Goal: Information Seeking & Learning: Find specific fact

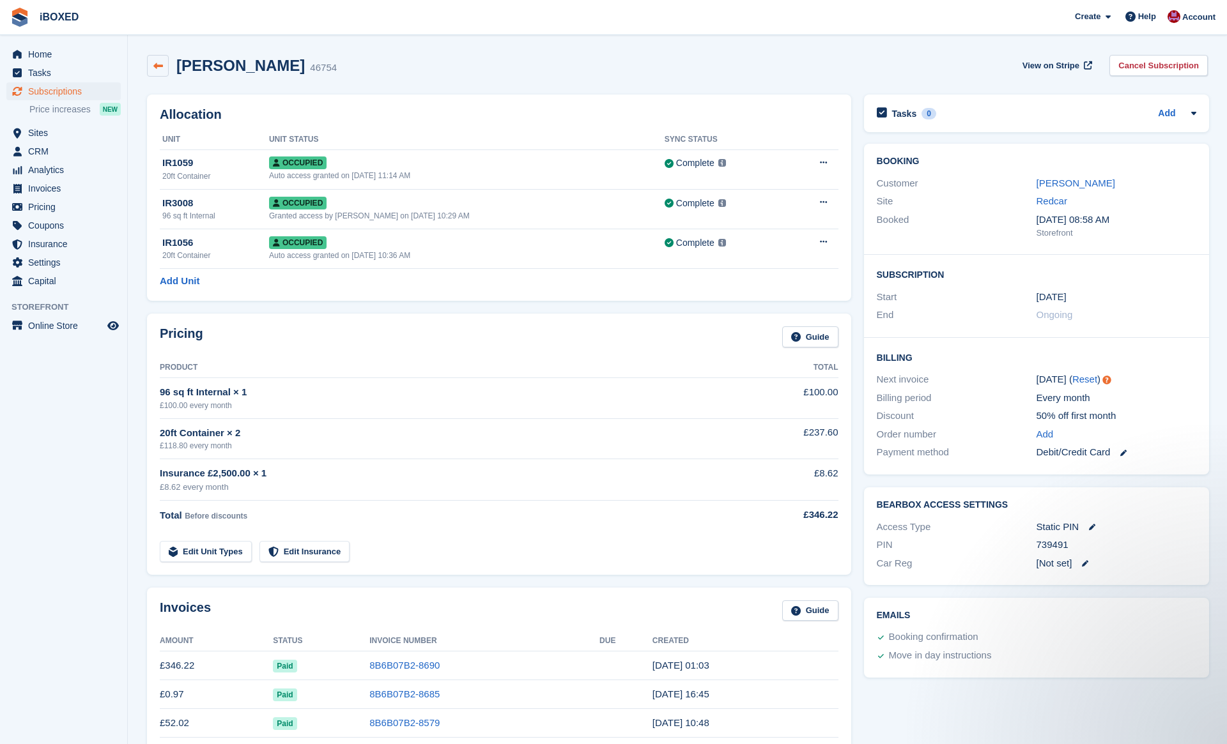
click at [151, 71] on link at bounding box center [158, 66] width 22 height 22
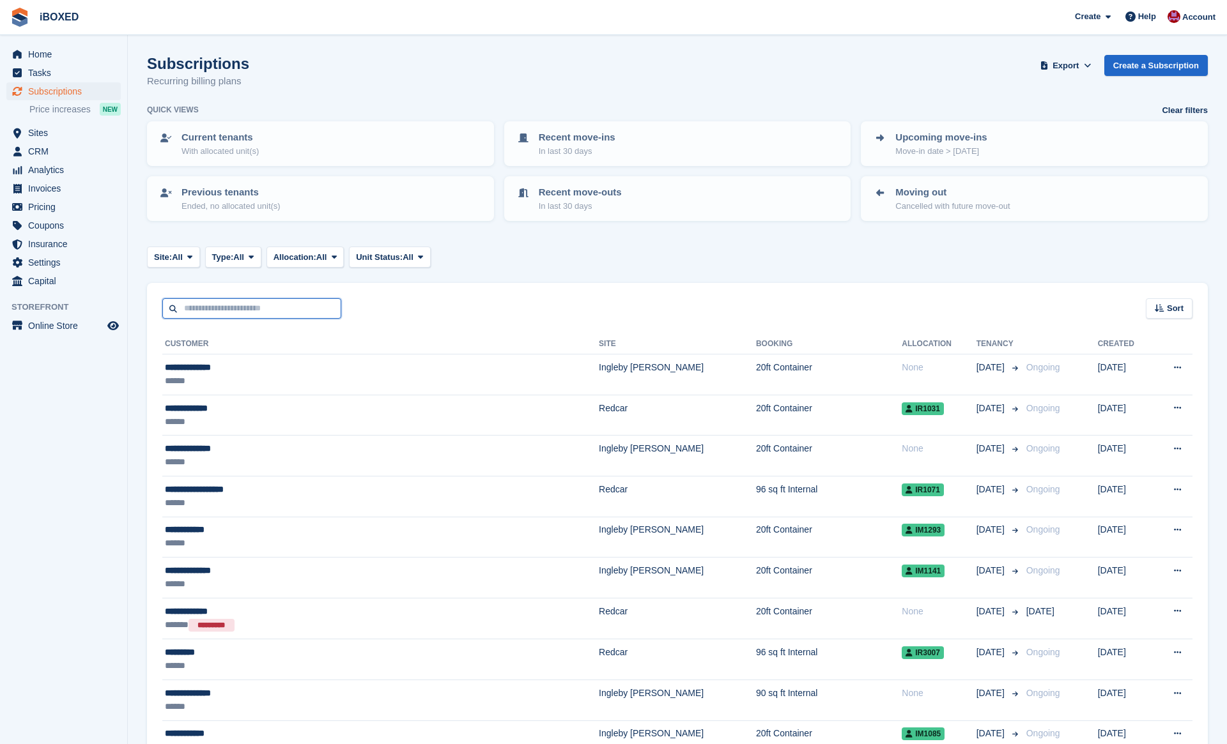
click at [238, 304] on input "text" at bounding box center [251, 308] width 179 height 21
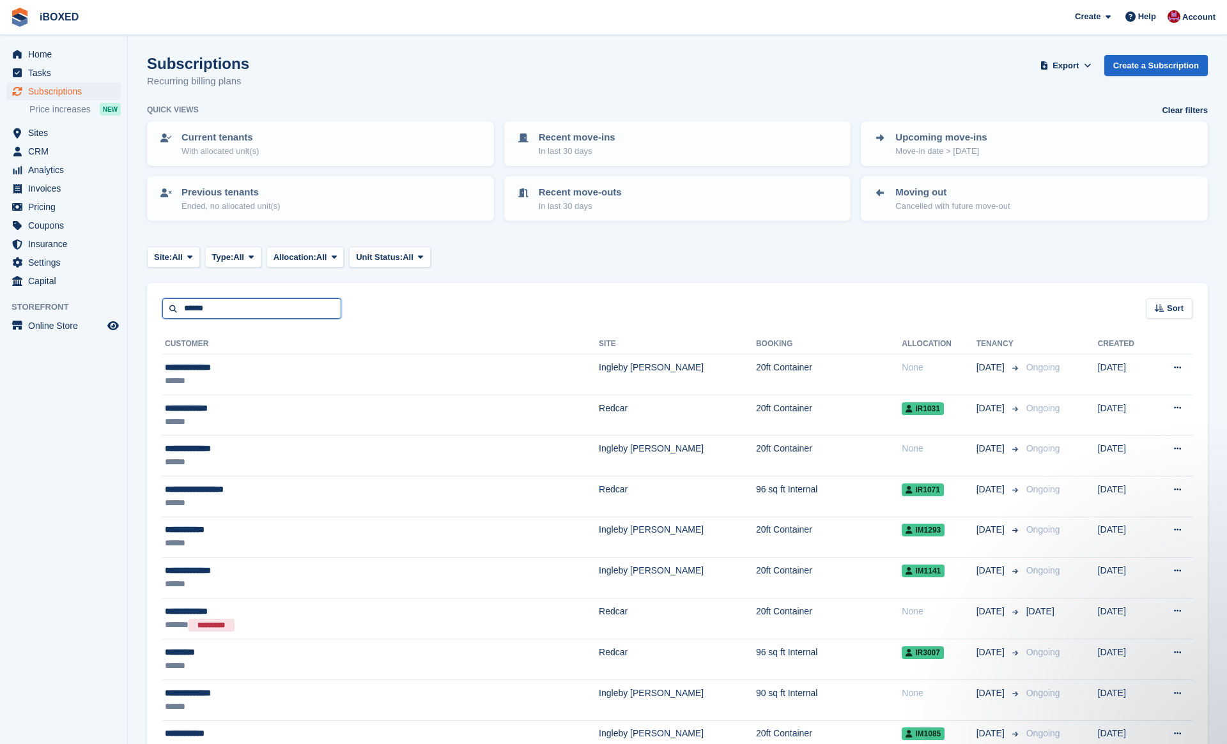
type input "******"
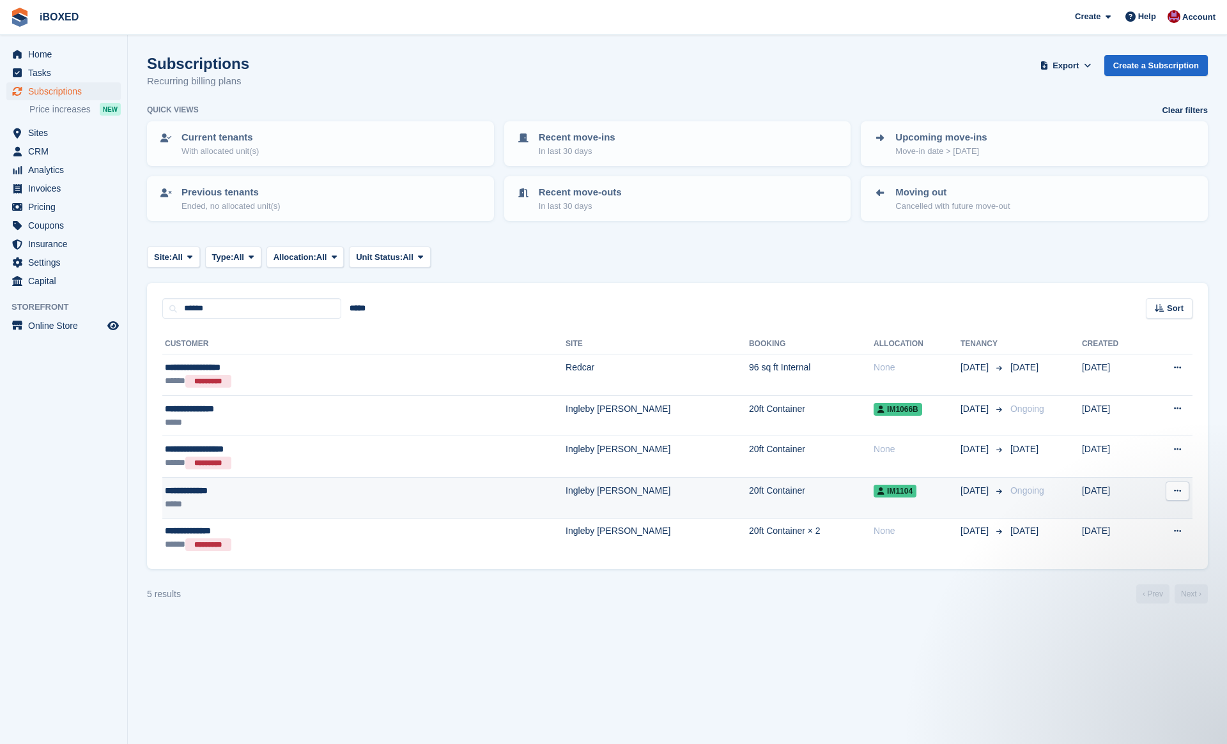
click at [289, 498] on div "*****" at bounding box center [279, 504] width 228 height 13
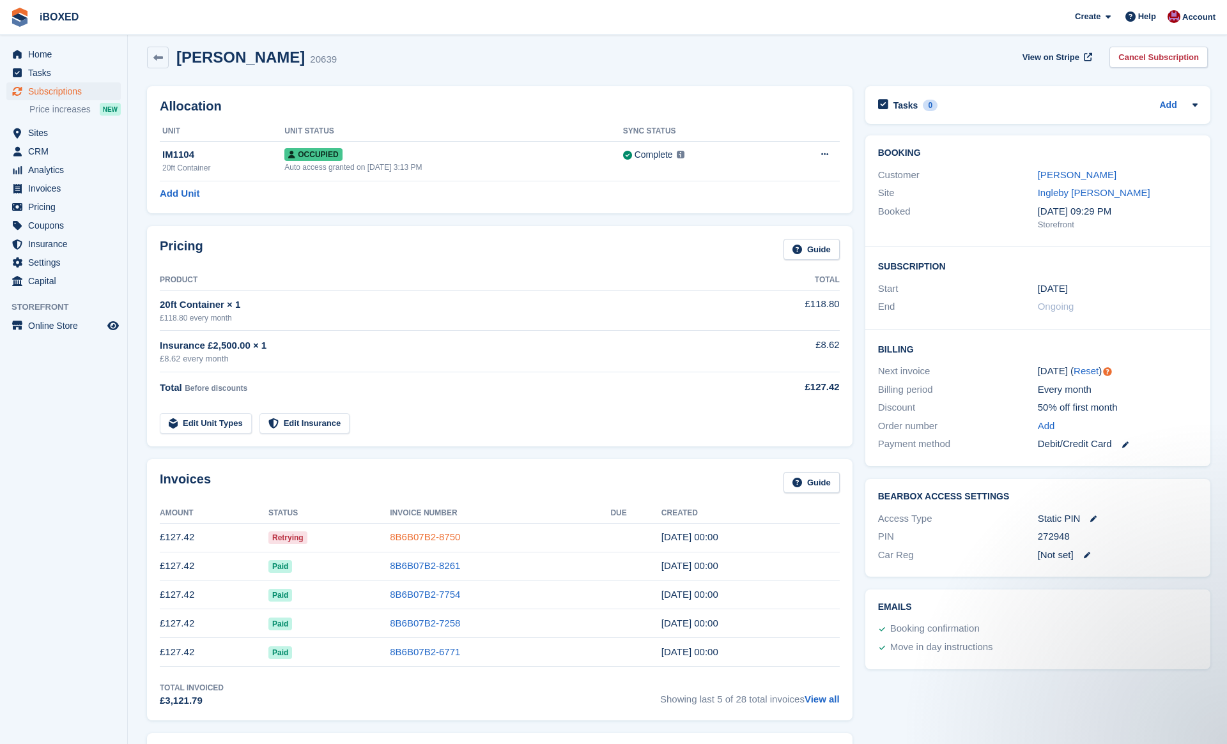
click at [406, 533] on link "8B6B07B2-8750" at bounding box center [425, 537] width 70 height 11
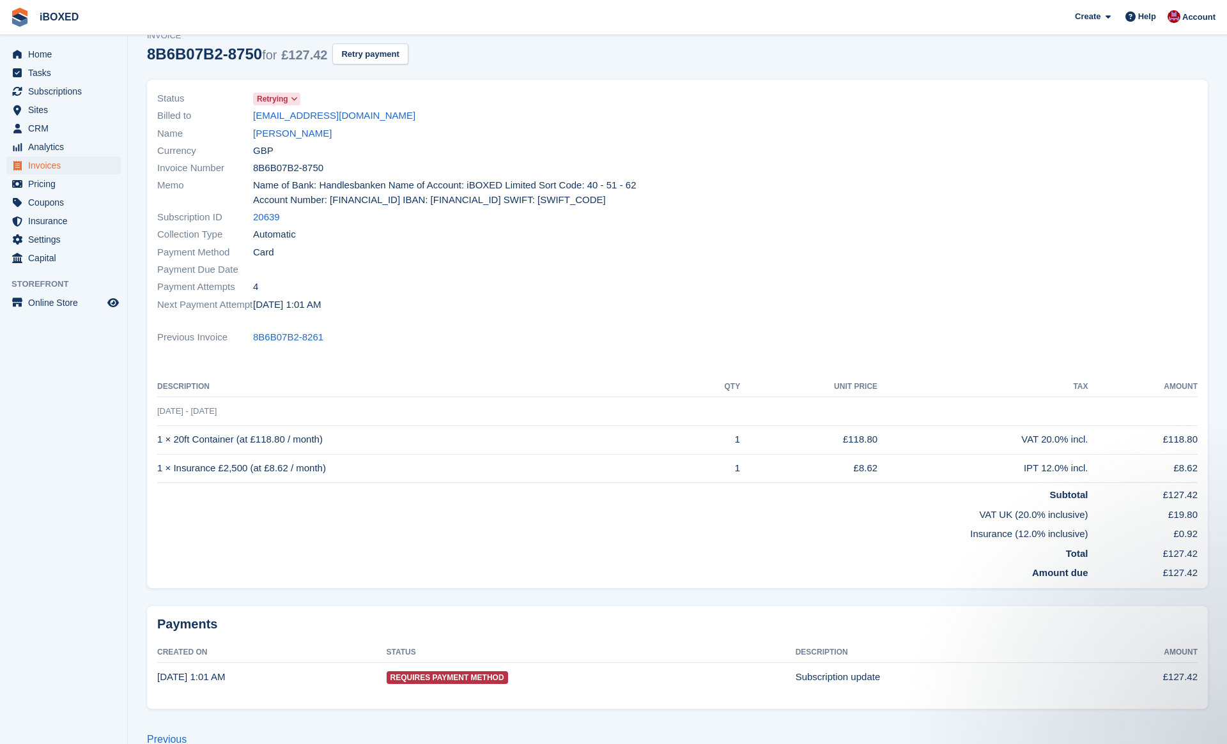
scroll to position [52, 0]
click at [293, 145] on div "Currency GBP" at bounding box center [413, 151] width 512 height 17
click at [295, 137] on link "Jordan morgan" at bounding box center [292, 135] width 79 height 15
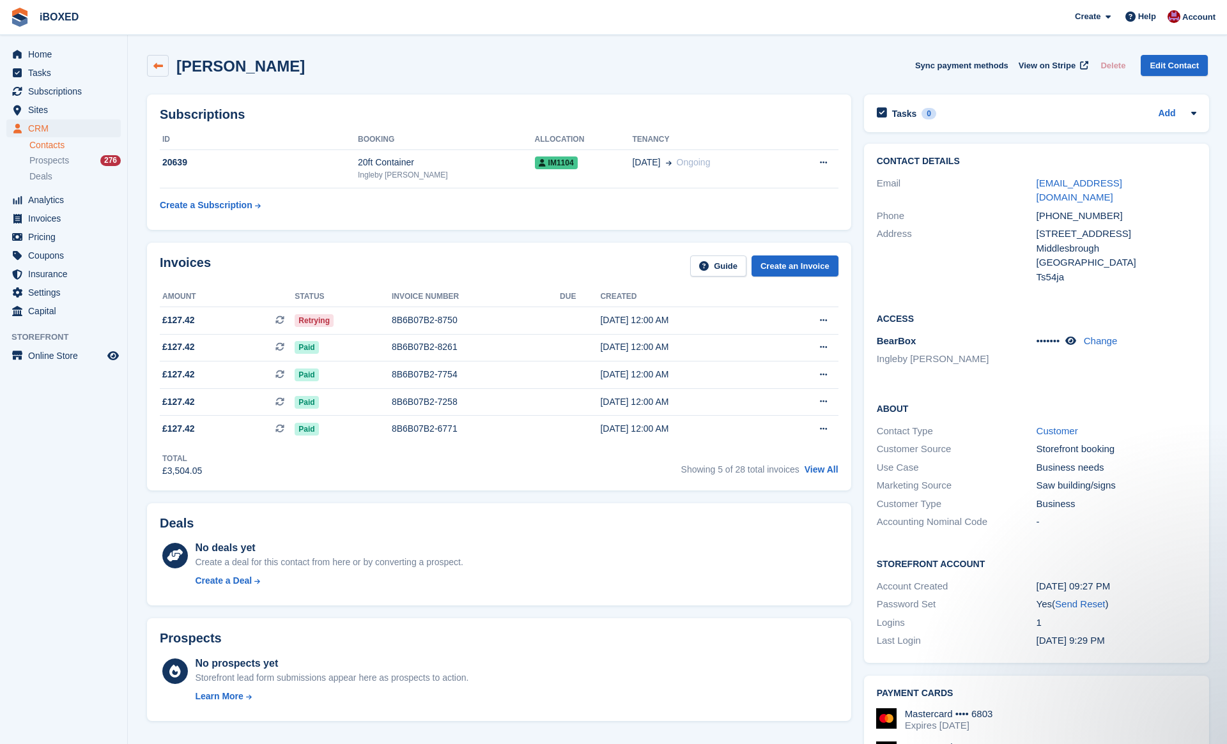
click at [158, 64] on icon at bounding box center [158, 66] width 10 height 10
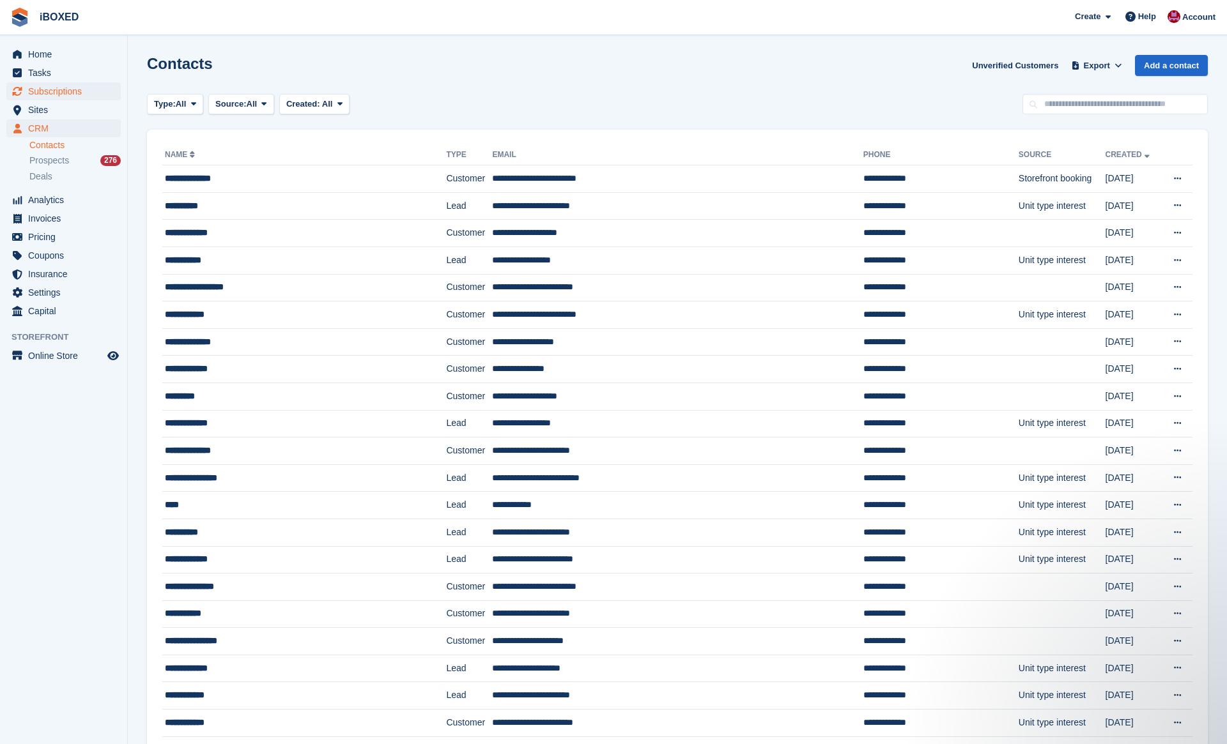
click at [77, 94] on span "Subscriptions" at bounding box center [66, 91] width 77 height 18
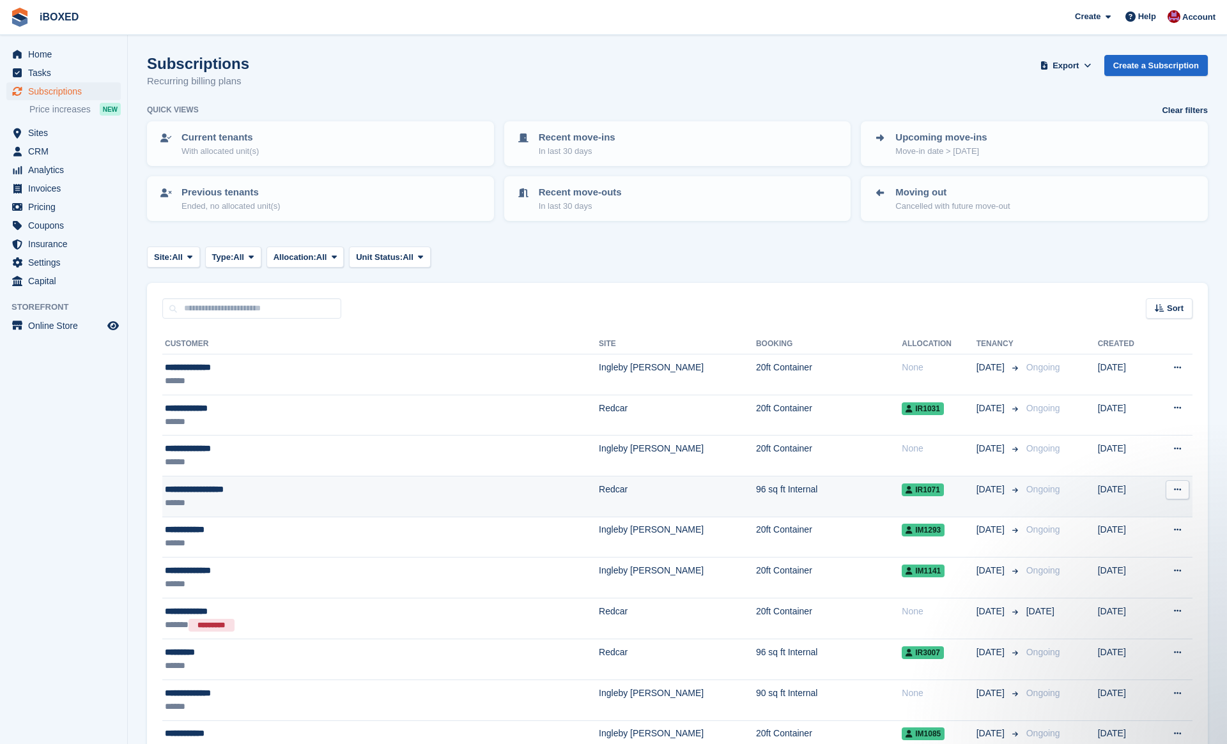
click at [339, 486] on div "**********" at bounding box center [309, 489] width 289 height 13
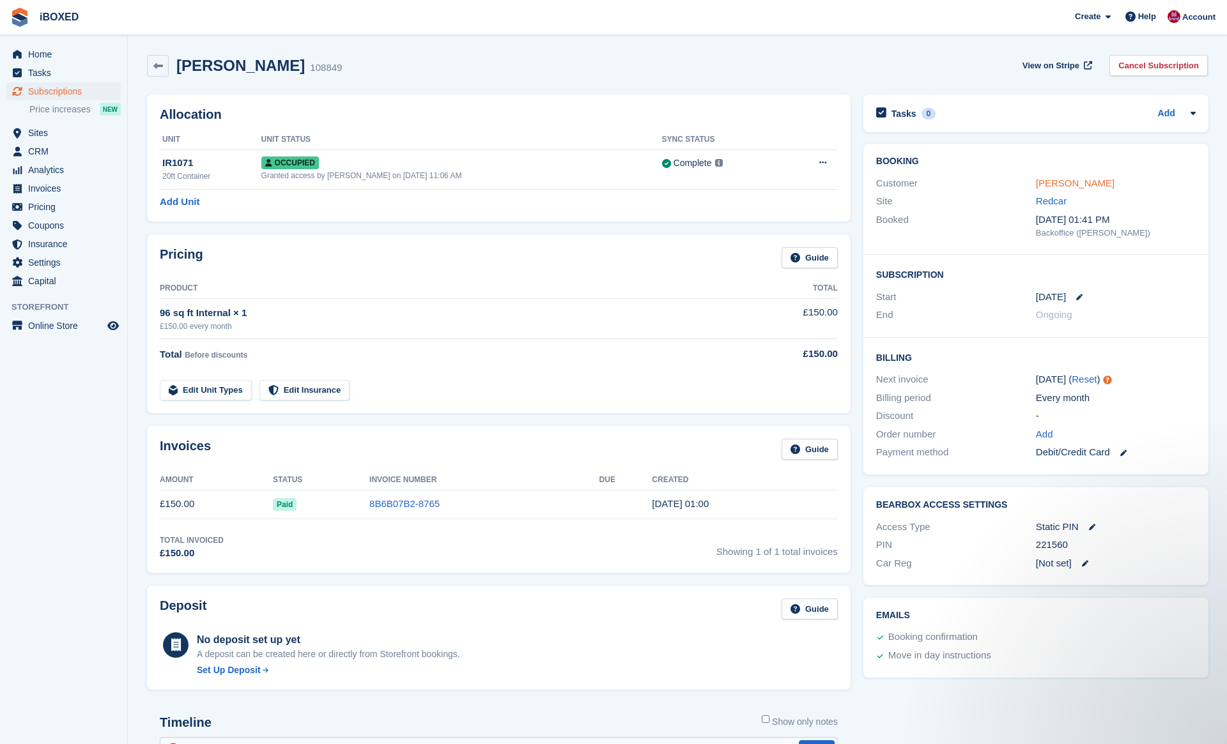
click at [1076, 181] on link "Mrs diane sharples" at bounding box center [1075, 183] width 79 height 11
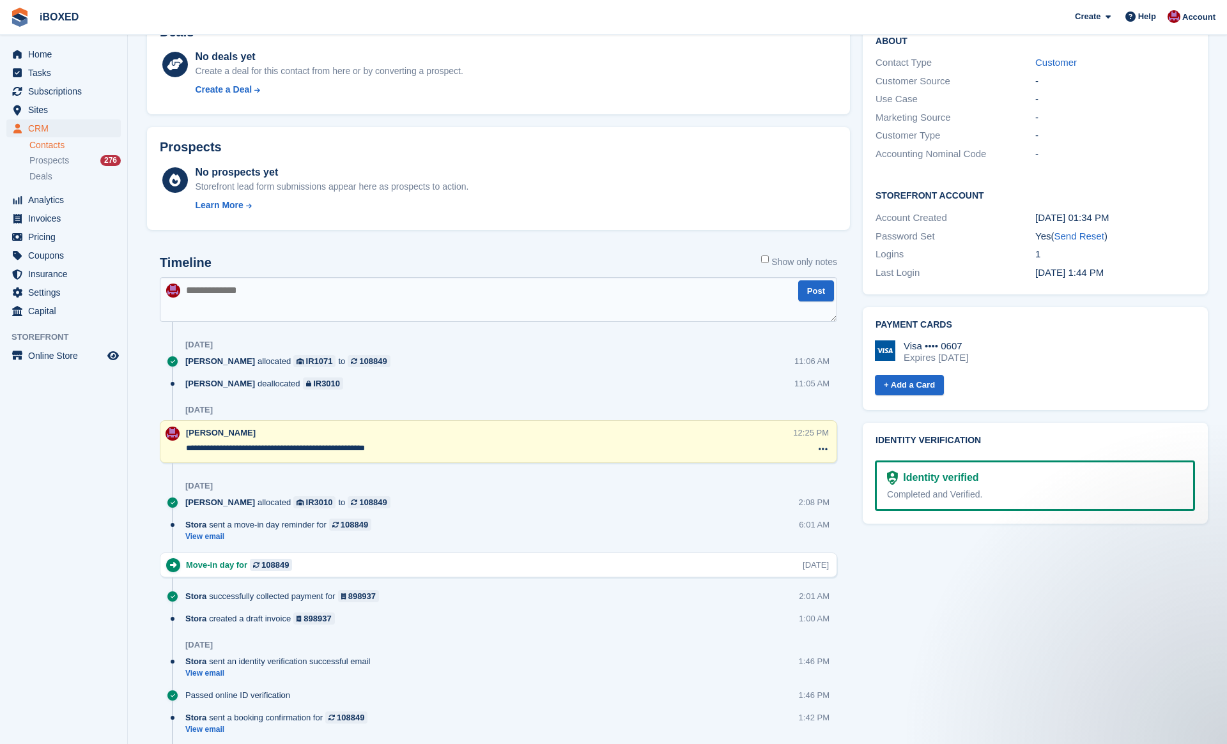
scroll to position [384, 0]
drag, startPoint x: 421, startPoint y: 448, endPoint x: 129, endPoint y: 445, distance: 292.0
click at [129, 445] on section "Mrs diane sharples Sync payment methods View on Stripe Delete Edit Contact Subs…" at bounding box center [677, 225] width 1099 height 1219
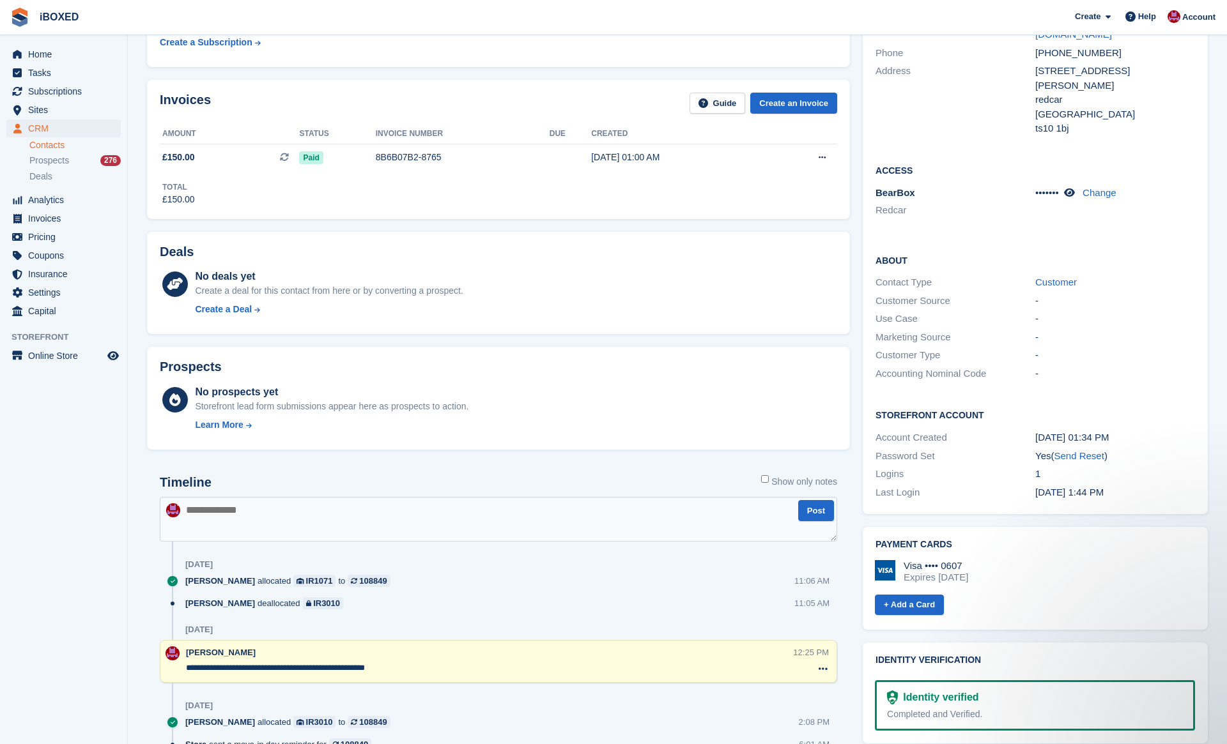
scroll to position [0, 0]
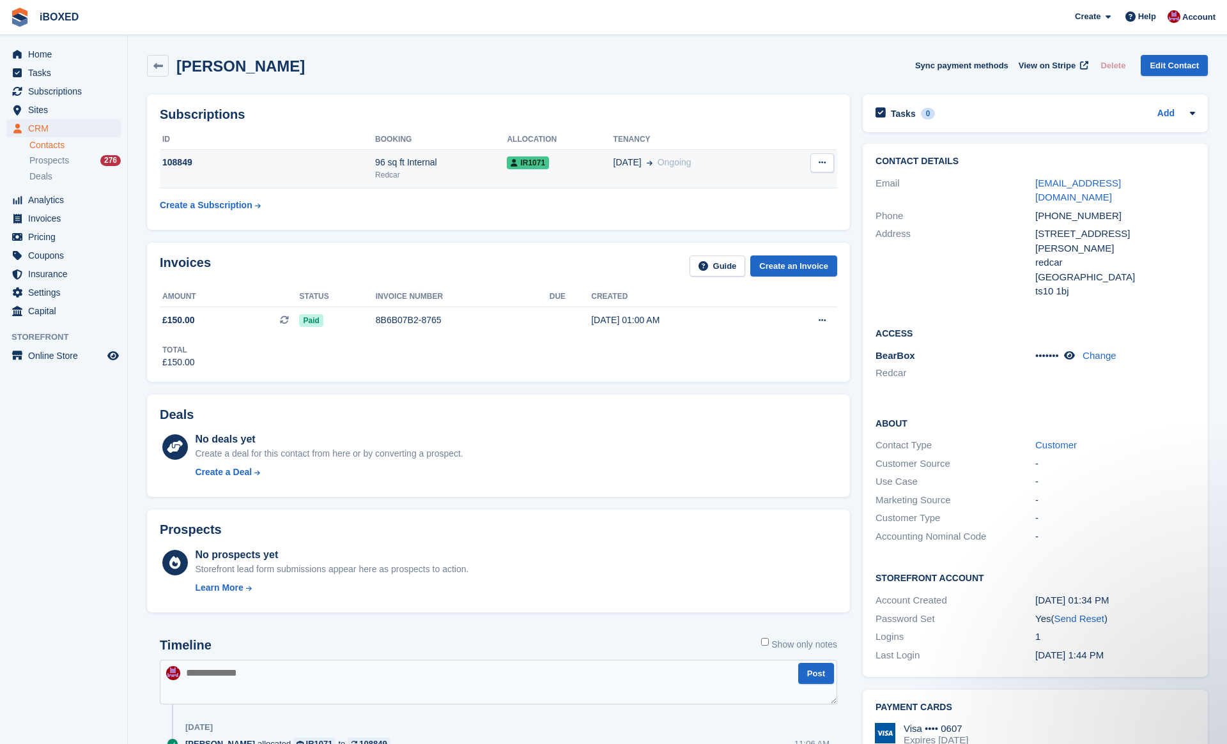
click at [288, 164] on div "108849" at bounding box center [267, 162] width 215 height 13
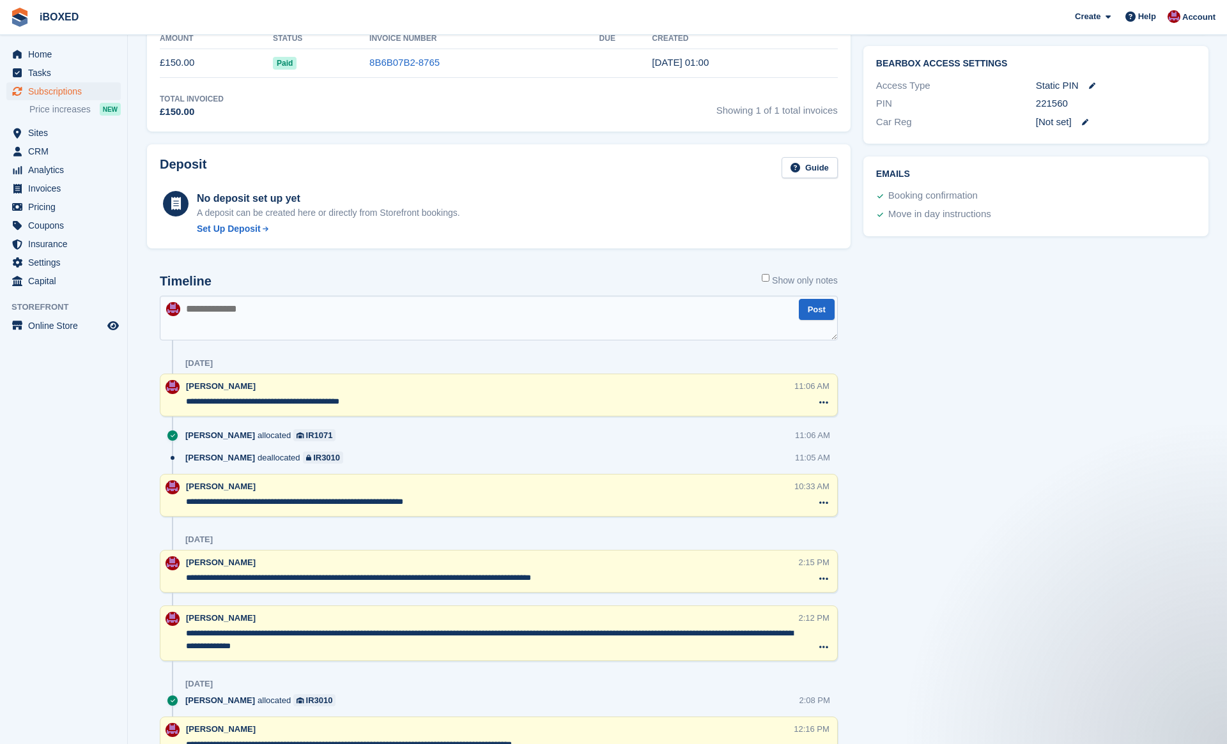
click at [463, 329] on textarea at bounding box center [499, 318] width 678 height 45
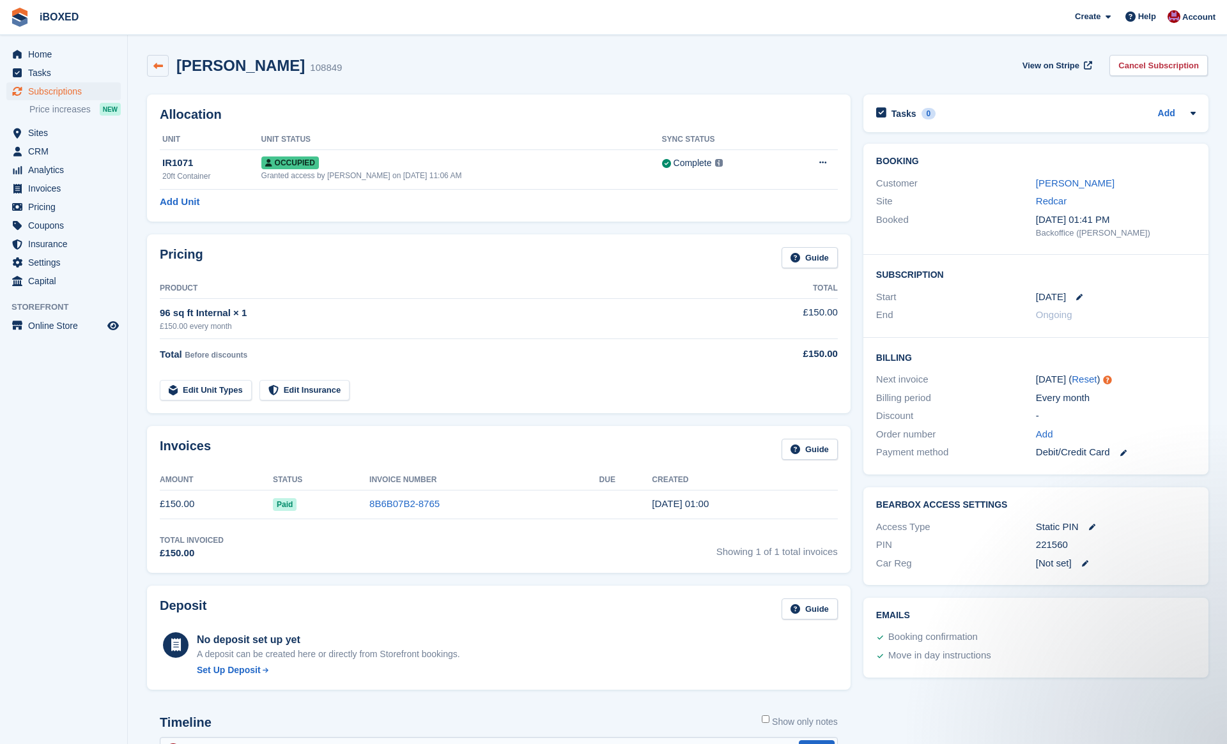
click at [156, 56] on link at bounding box center [158, 66] width 22 height 22
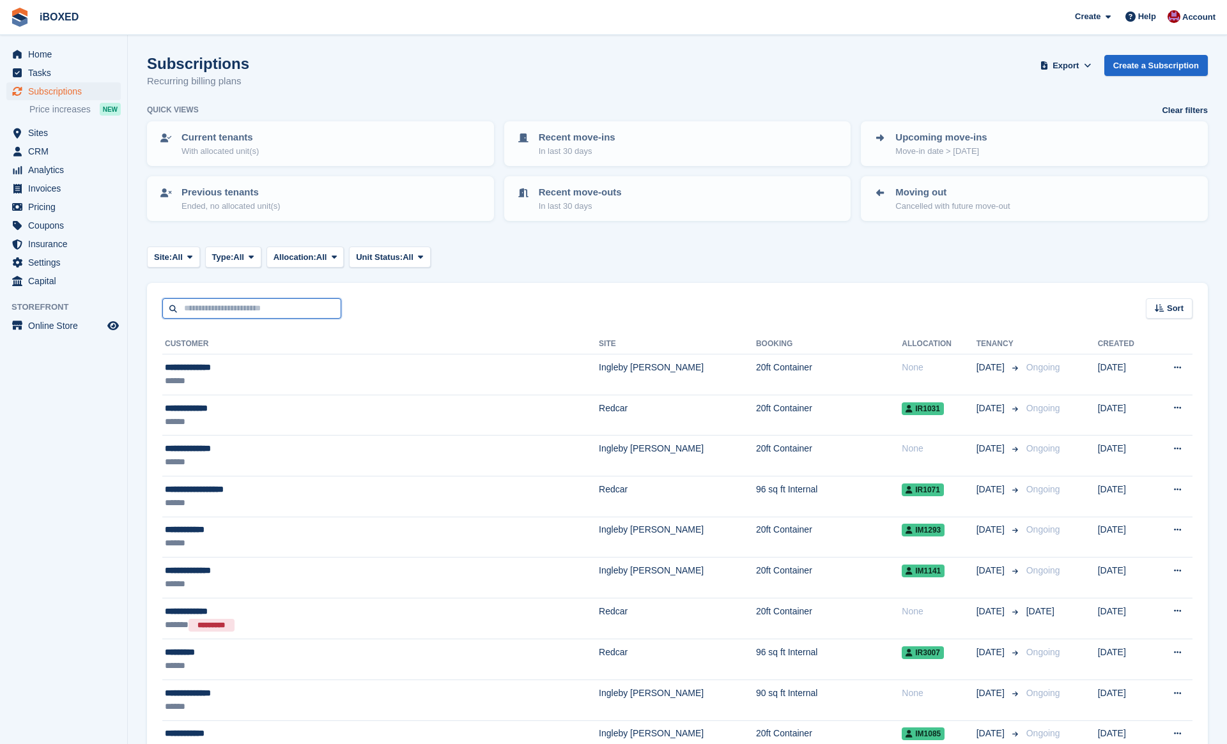
click at [271, 309] on input "text" at bounding box center [251, 308] width 179 height 21
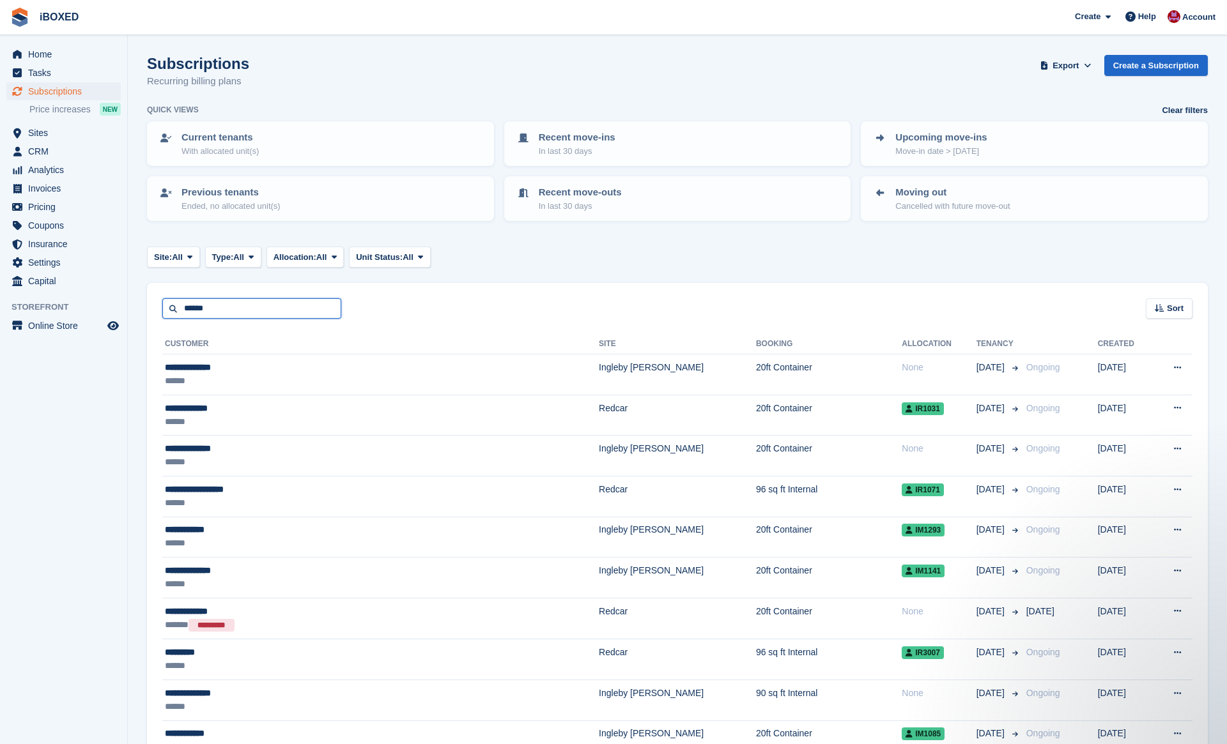
type input "******"
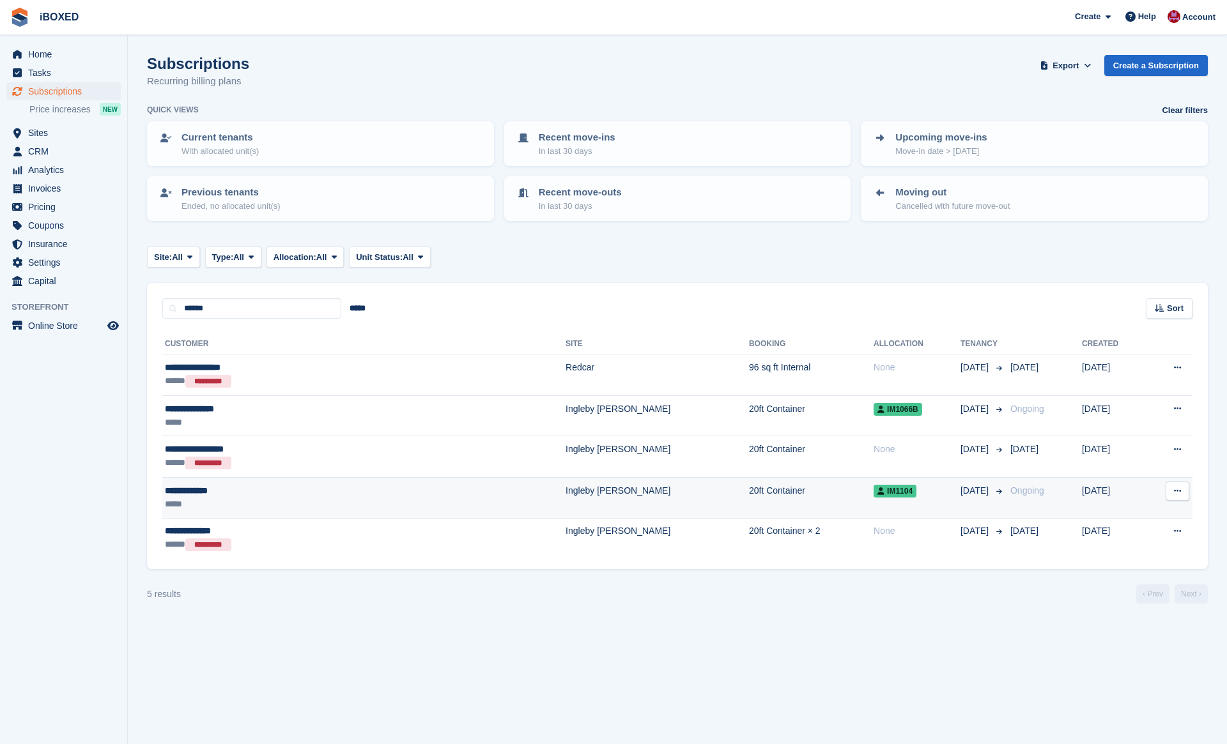
click at [332, 493] on div "**********" at bounding box center [279, 490] width 228 height 13
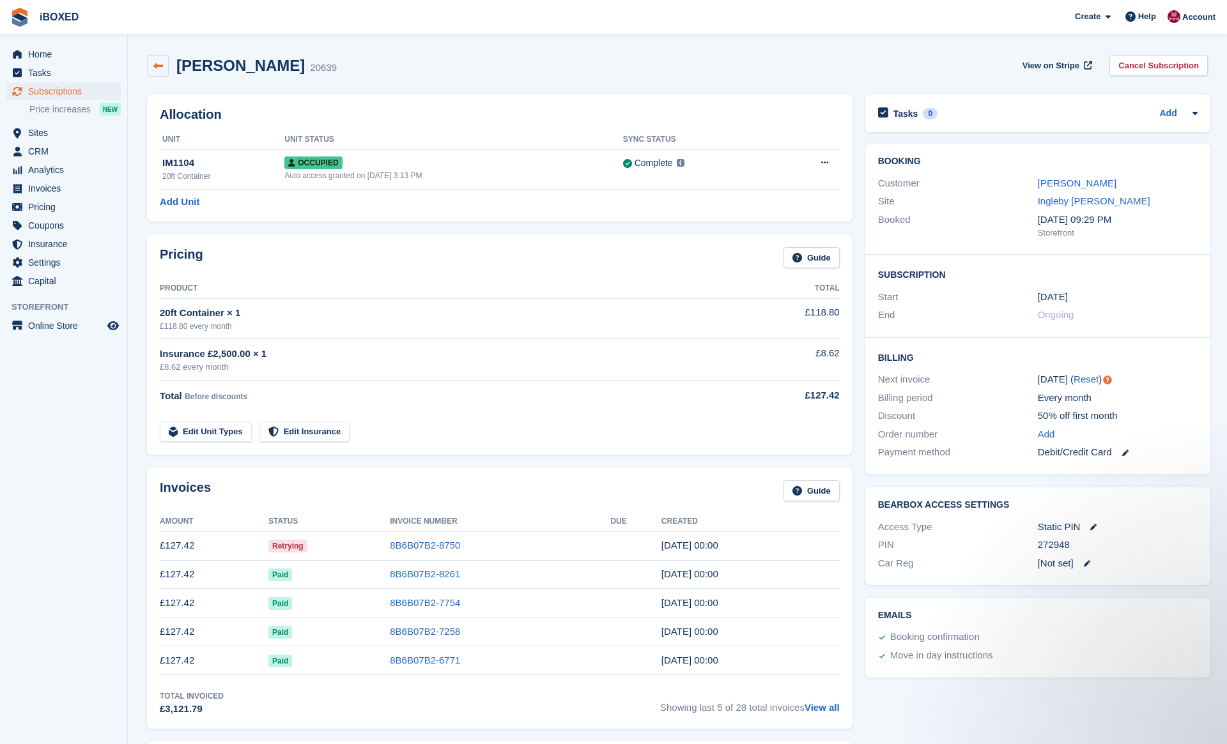
click at [161, 66] on icon at bounding box center [158, 66] width 10 height 10
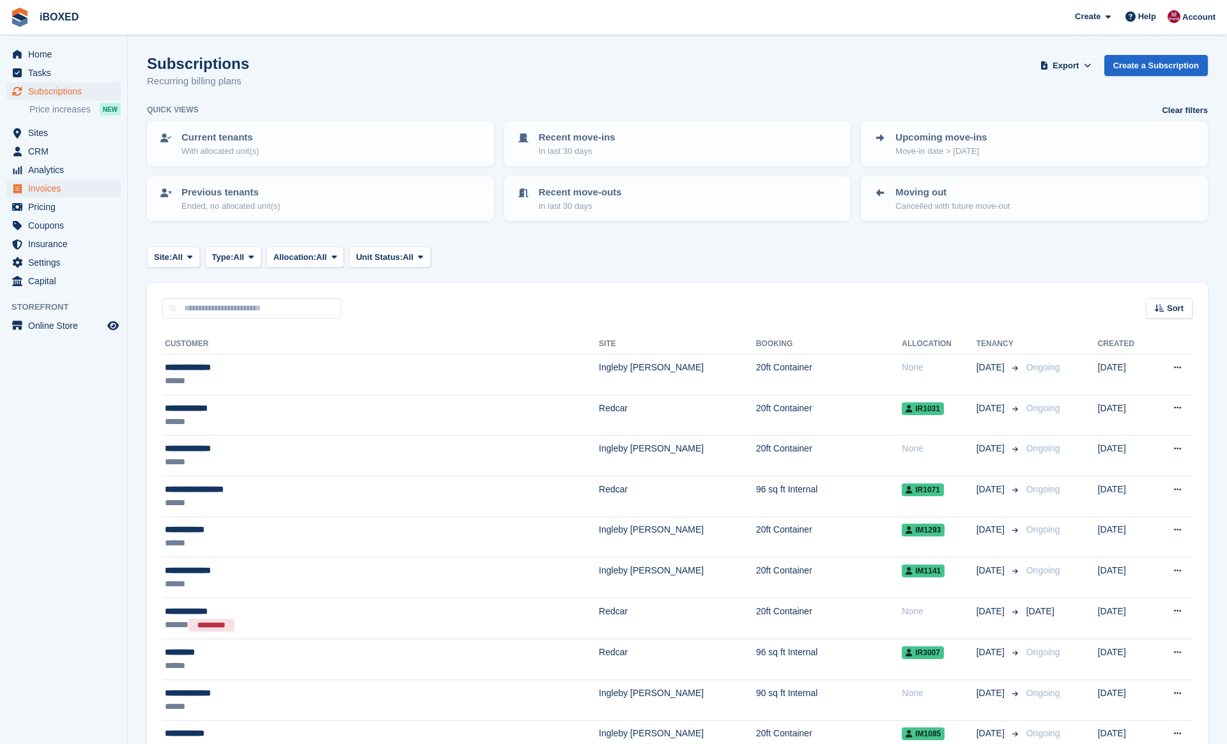
click at [86, 188] on span "Invoices" at bounding box center [66, 189] width 77 height 18
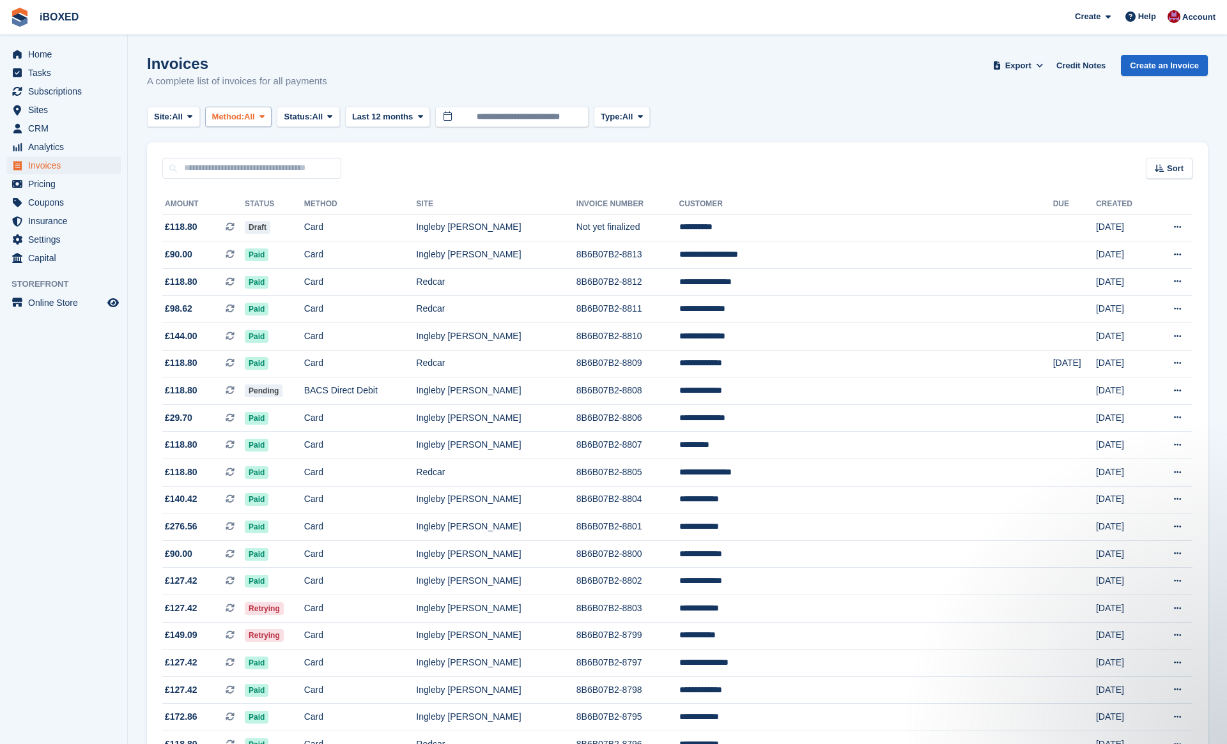
click at [266, 112] on span at bounding box center [262, 117] width 10 height 10
click at [323, 121] on span "All" at bounding box center [317, 117] width 11 height 13
click at [353, 212] on link "Open" at bounding box center [337, 215] width 111 height 23
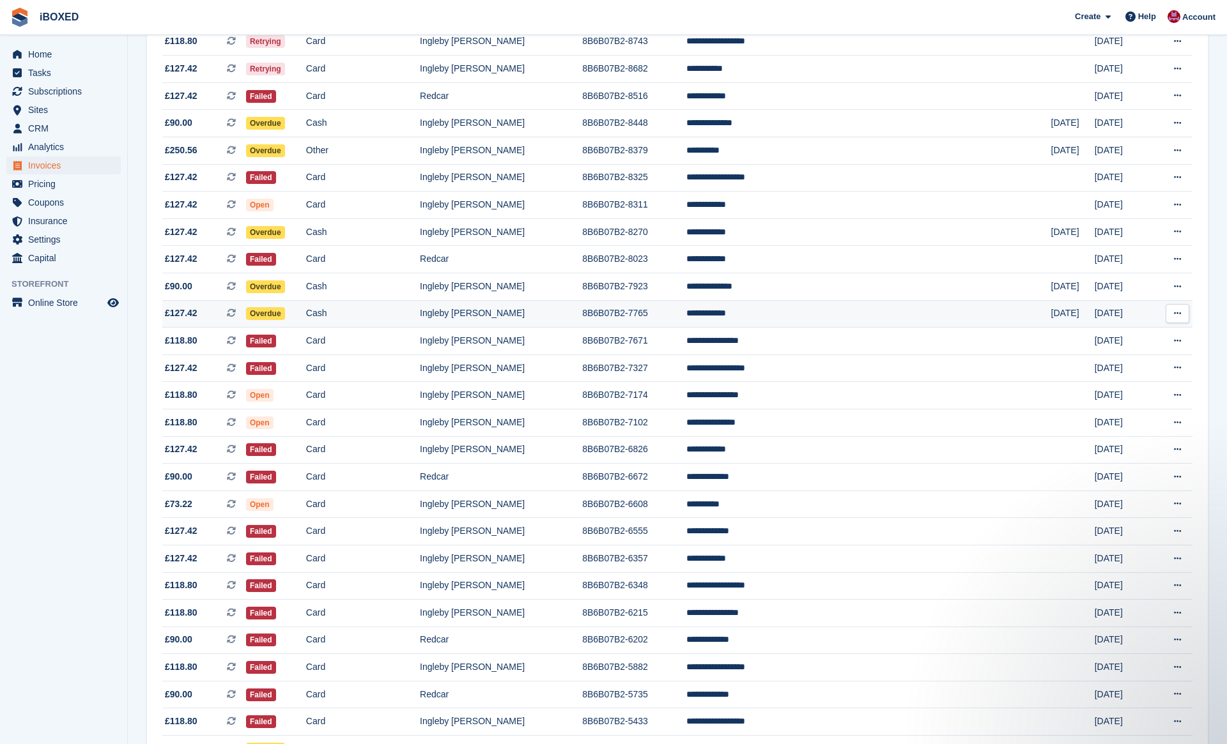
scroll to position [511, 0]
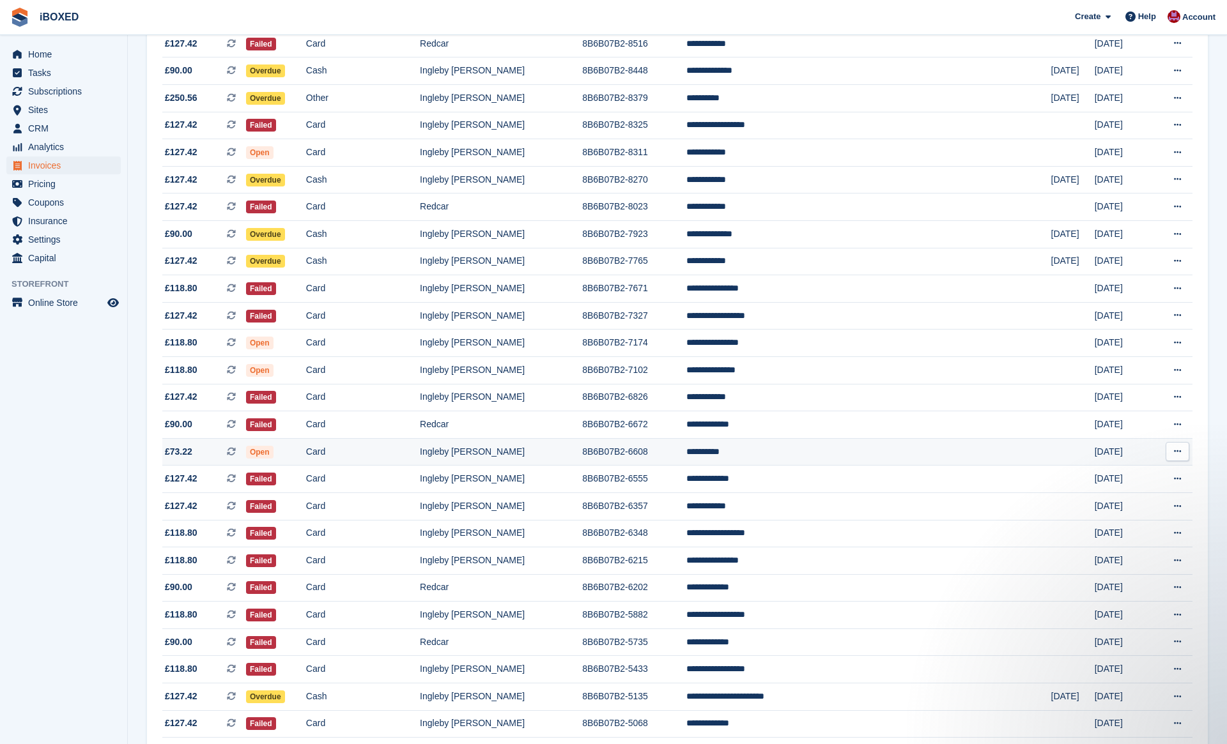
click at [497, 466] on td "Ingleby [PERSON_NAME]" at bounding box center [501, 451] width 162 height 27
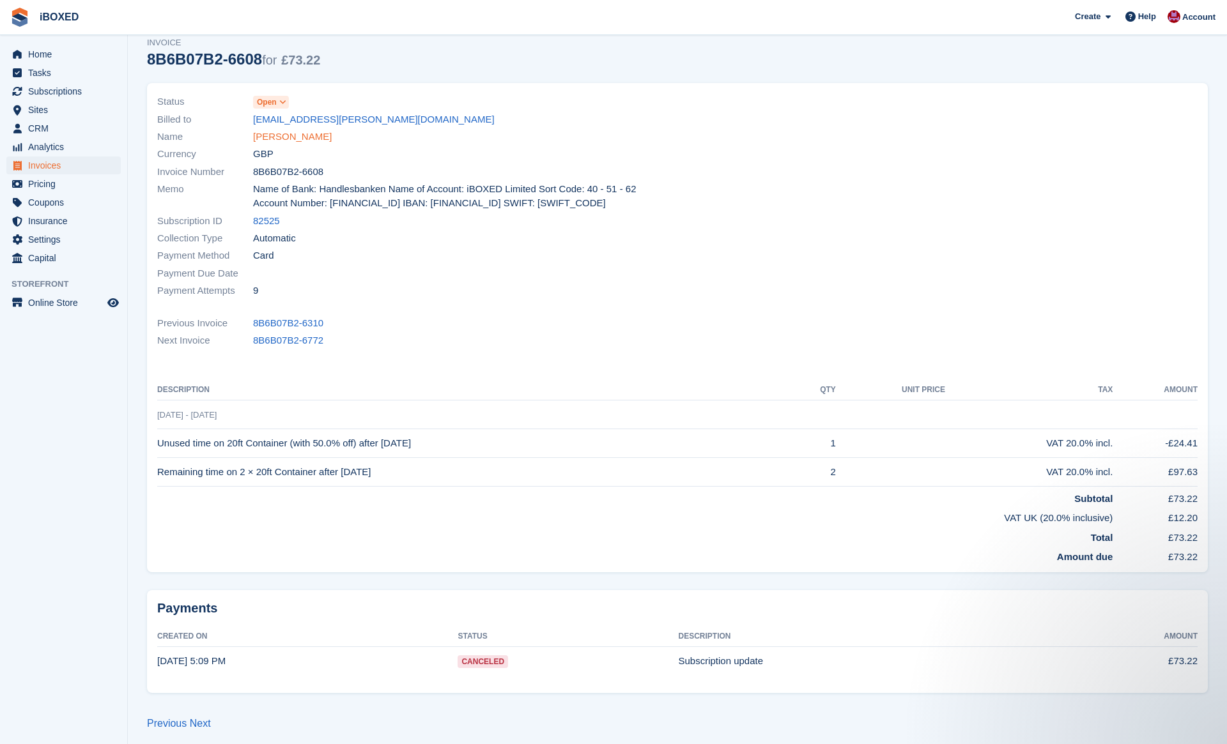
click at [278, 134] on link "Ian Gilkes" at bounding box center [292, 137] width 79 height 15
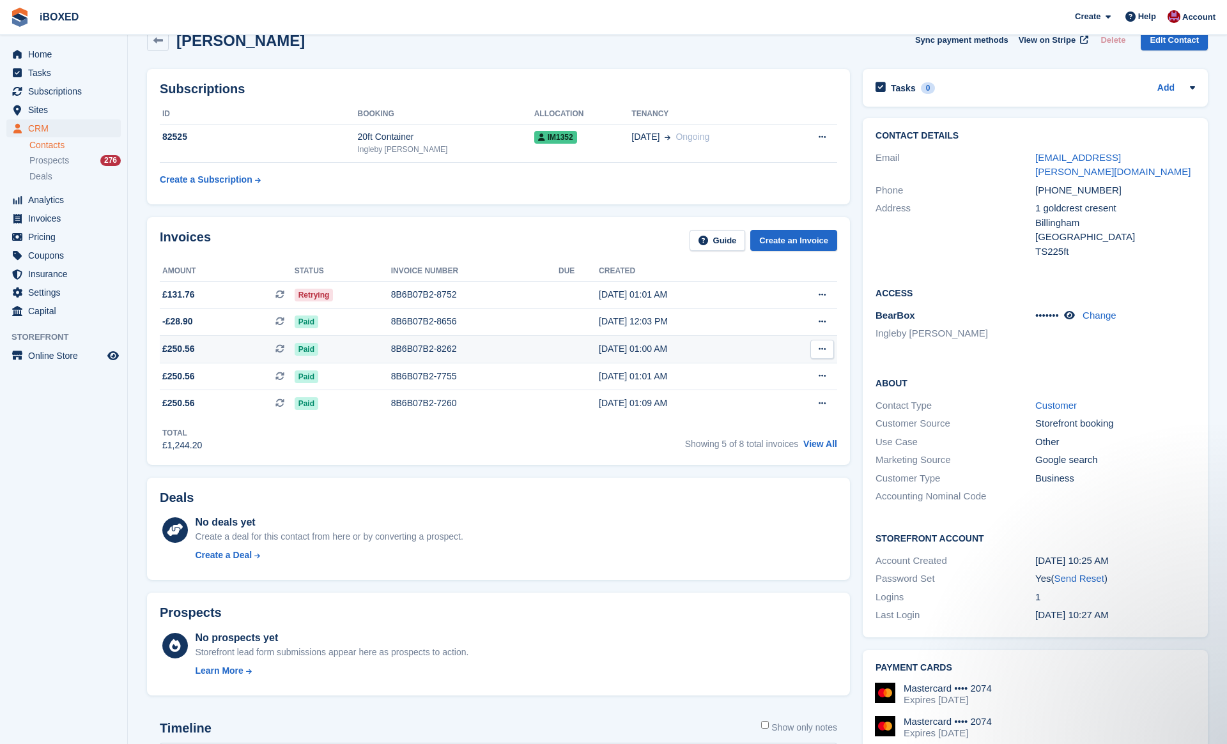
scroll to position [26, 0]
click at [1068, 157] on link "ian.a.gilkes@gmail.com" at bounding box center [1112, 164] width 155 height 26
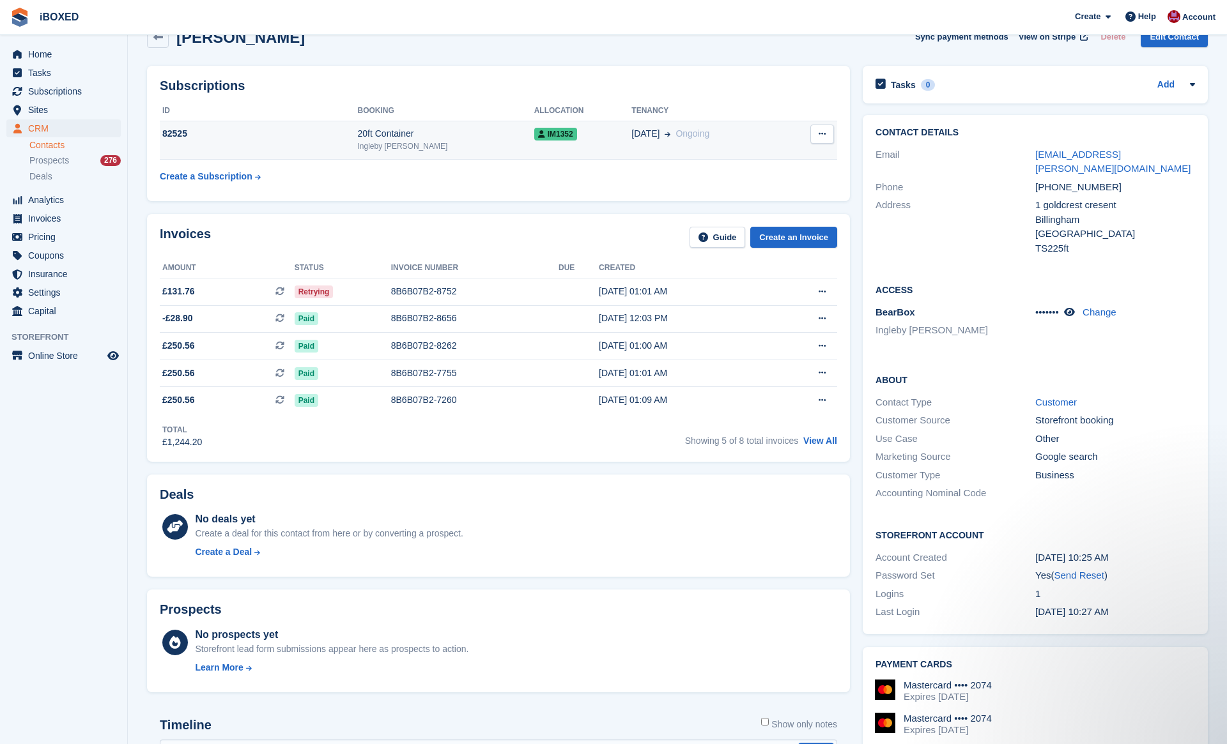
scroll to position [25, 0]
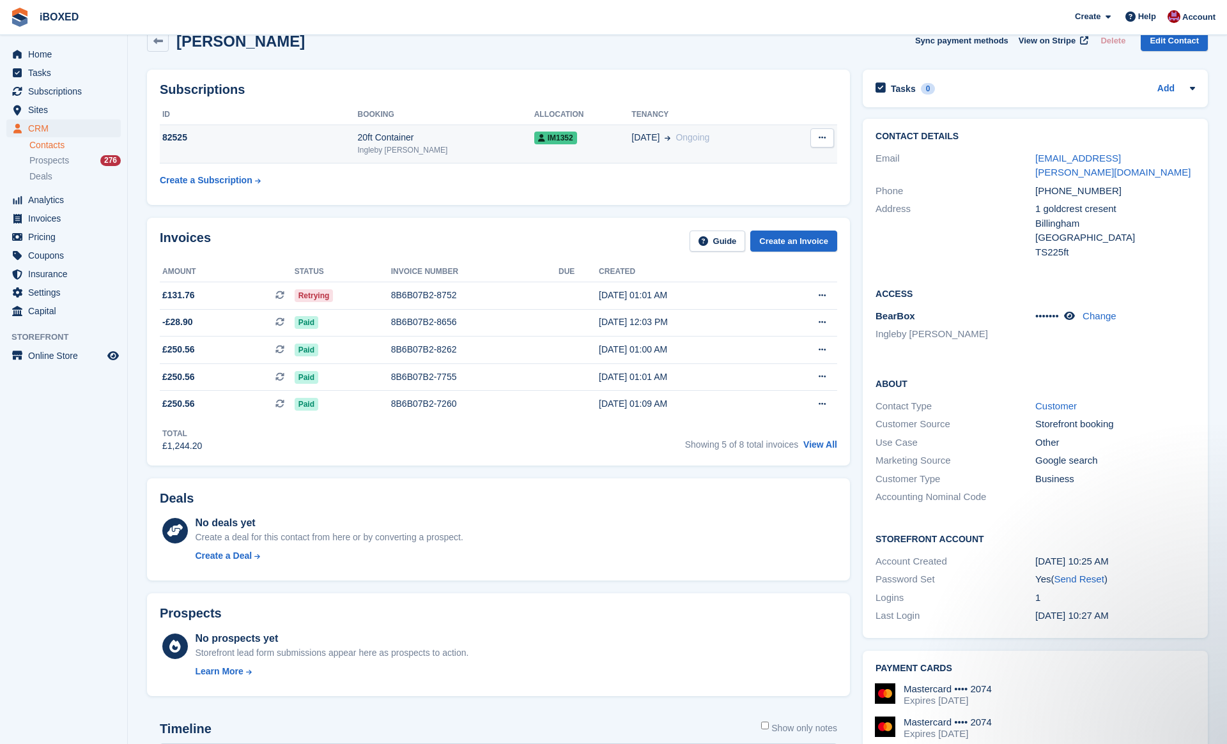
click at [351, 145] on td "82525" at bounding box center [259, 144] width 198 height 39
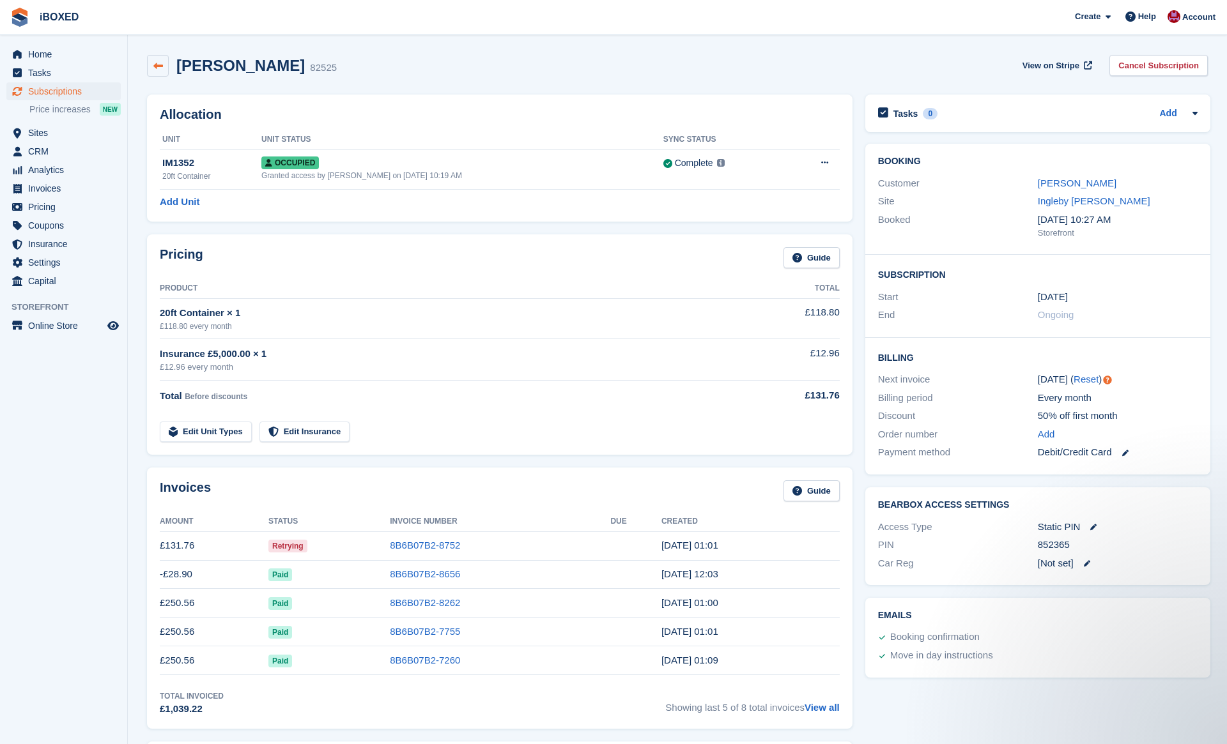
click at [163, 68] on link at bounding box center [158, 66] width 22 height 22
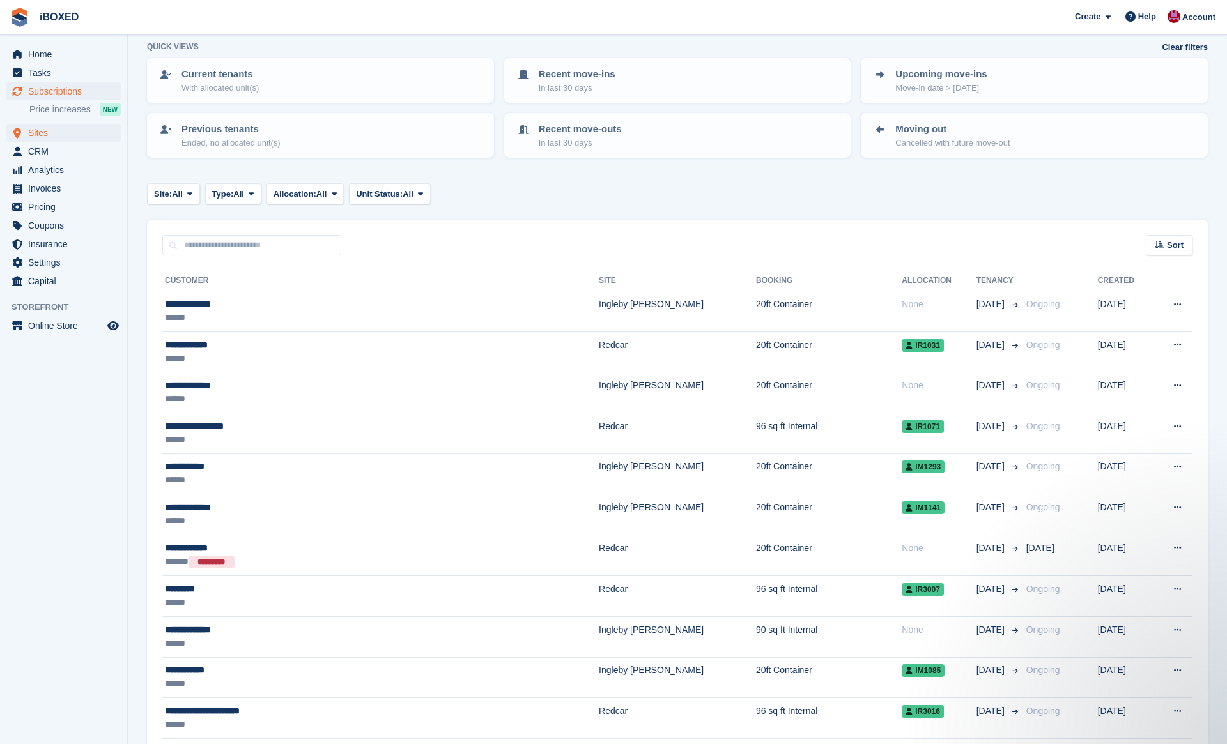
scroll to position [78, 0]
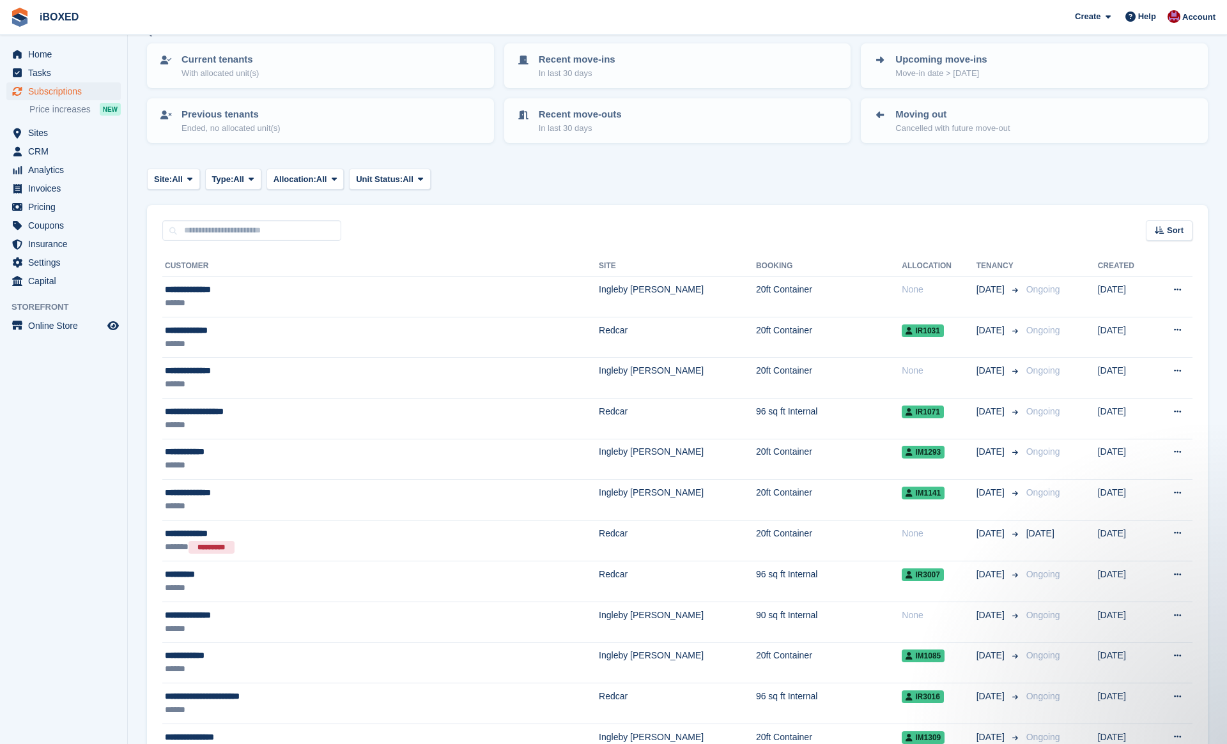
click at [70, 40] on div "Home Tasks Subscriptions Subscriptions Subscriptions Price increases NEW Price …" at bounding box center [63, 165] width 127 height 250
click at [58, 53] on span "Home" at bounding box center [66, 54] width 77 height 18
